Goal: Transaction & Acquisition: Purchase product/service

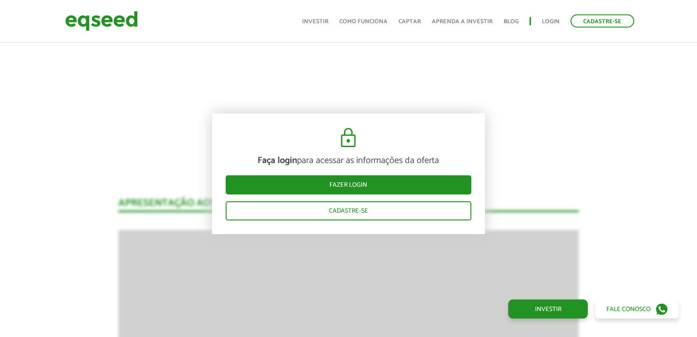
scroll to position [1083, 0]
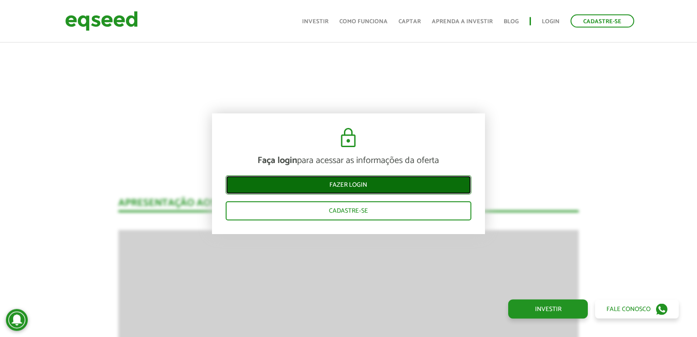
click at [365, 184] on link "Fazer login" at bounding box center [349, 185] width 246 height 19
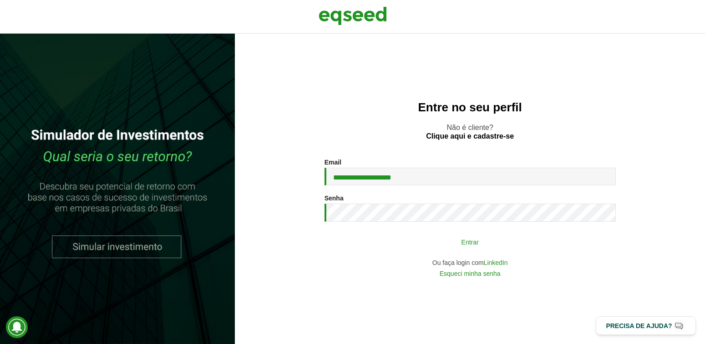
click at [471, 246] on button "Entrar" at bounding box center [470, 241] width 237 height 17
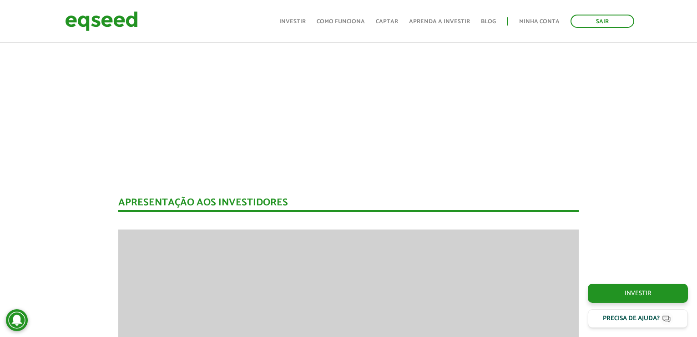
scroll to position [851, 0]
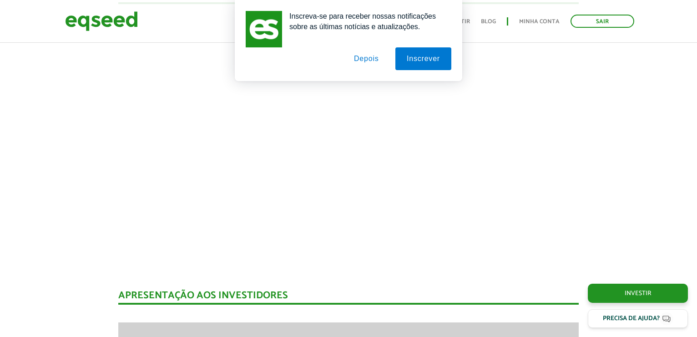
click at [360, 58] on button "Depois" at bounding box center [367, 58] width 48 height 23
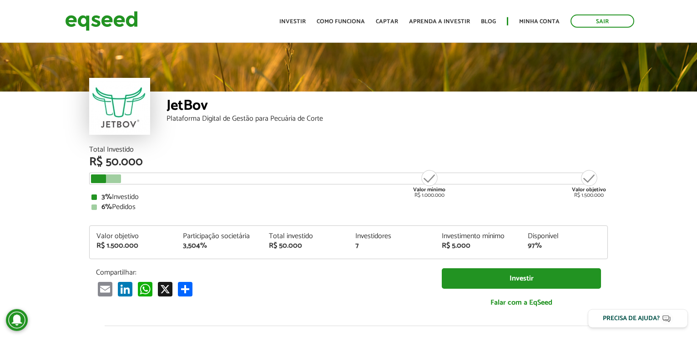
scroll to position [0, 0]
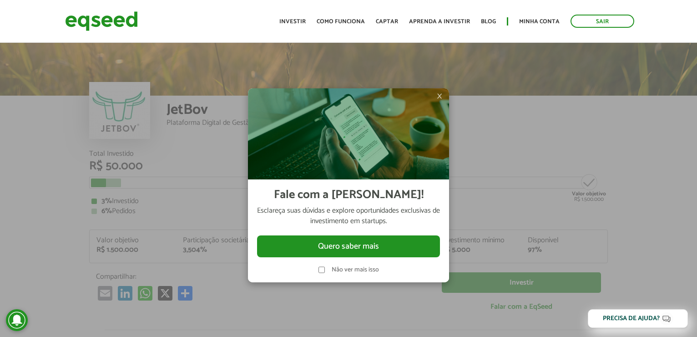
click at [618, 122] on div at bounding box center [348, 168] width 697 height 337
click at [514, 155] on div at bounding box center [348, 168] width 697 height 337
click at [441, 96] on span "×" at bounding box center [439, 96] width 5 height 11
